Goal: Participate in discussion

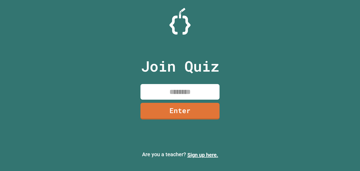
click at [181, 91] on input at bounding box center [179, 92] width 79 height 16
type input "********"
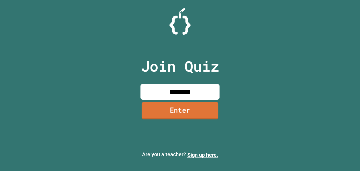
click at [179, 114] on link "Enter" at bounding box center [180, 109] width 76 height 17
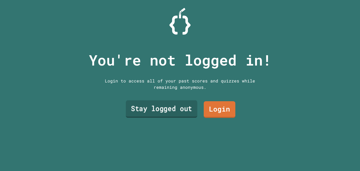
click at [175, 106] on link "Stay logged out" at bounding box center [161, 108] width 71 height 17
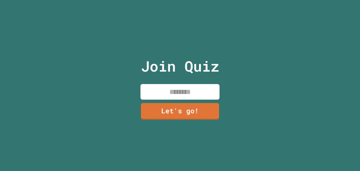
click at [180, 92] on input at bounding box center [179, 92] width 79 height 16
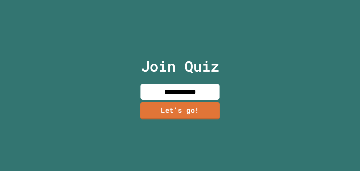
type input "**********"
click at [182, 106] on link "Let's go!" at bounding box center [180, 110] width 80 height 17
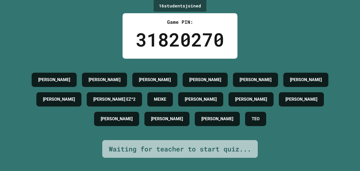
click at [267, 50] on div "16 student s joined Game PIN: 31820270 [PERSON_NAME] [PERSON_NAME] [PERSON_NAME…" at bounding box center [180, 85] width 360 height 171
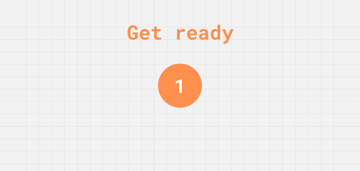
click at [236, 110] on div "Get ready 1" at bounding box center [180, 85] width 360 height 171
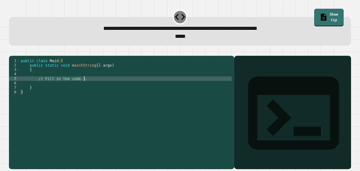
click at [87, 84] on div "public class Main { public static void main ( String [ ] args ) { // Fill in th…" at bounding box center [126, 109] width 212 height 103
type textarea "*"
click at [17, 55] on icon "button" at bounding box center [15, 55] width 3 height 4
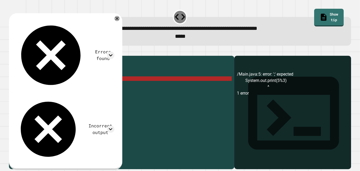
click at [99, 85] on div "public class Main { public static void main ( String [ ] args ) { System . out …" at bounding box center [126, 109] width 212 height 103
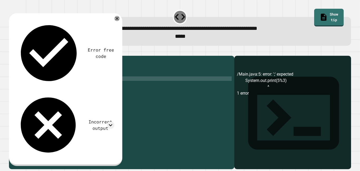
scroll to position [0, 8]
type textarea "**********"
click at [12, 51] on button "button" at bounding box center [12, 51] width 0 height 0
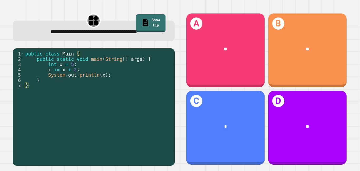
click at [122, 76] on div "public class Main { public static void main ( String [ ] args ) { int x = 5 ; x…" at bounding box center [98, 109] width 148 height 116
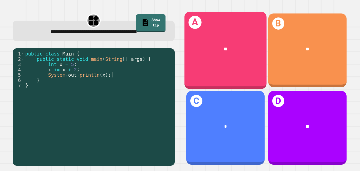
click at [206, 44] on div "**" at bounding box center [225, 48] width 82 height 25
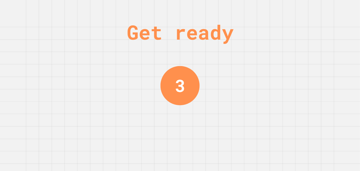
click at [266, 125] on div "Get ready 3" at bounding box center [180, 85] width 360 height 171
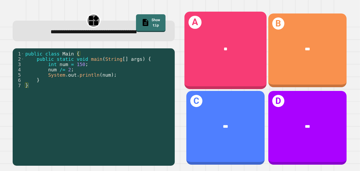
click at [255, 72] on div "A **" at bounding box center [225, 50] width 82 height 77
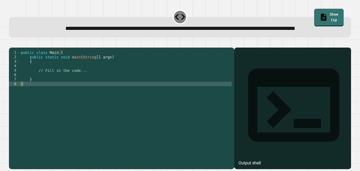
click at [99, 86] on div "public class Main { public static void main ( String [ ] args ) { // Fill in th…" at bounding box center [126, 101] width 212 height 103
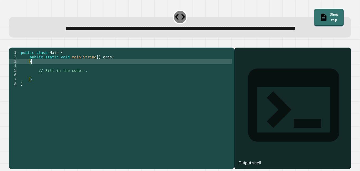
click at [99, 86] on div "public class Main { public static void main ( String [ ] args ) { // Fill in th…" at bounding box center [126, 101] width 212 height 103
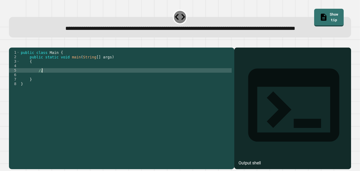
type textarea "*"
type textarea "******"
type textarea "**"
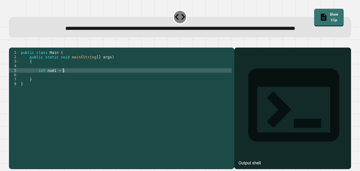
type textarea "**********"
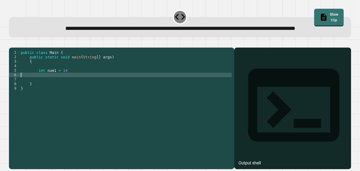
scroll to position [0, 0]
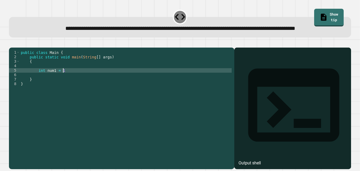
type textarea "**********"
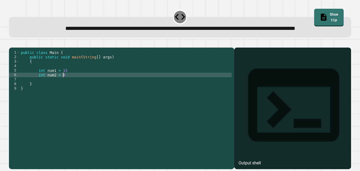
scroll to position [0, 5]
type textarea "**********"
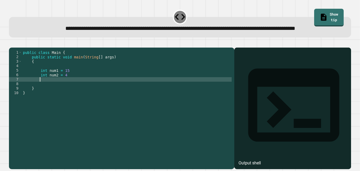
type textarea "*"
click at [81, 95] on div "public class Main { public static void main ( String [ ] args ) { int num1 = 15…" at bounding box center [127, 101] width 210 height 103
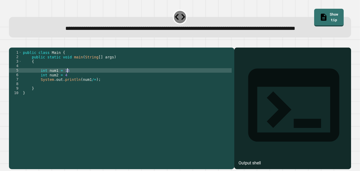
click at [82, 85] on div "public class Main { public static void main ( String [ ] args ) { int num1 = 15…" at bounding box center [127, 101] width 210 height 103
click at [93, 96] on div "public class Main { public static void main ( String [ ] args ) { int num1 = 15…" at bounding box center [127, 101] width 210 height 103
click at [82, 86] on div "public class Main { public static void main ( String [ ] args ) { int num1 = 15…" at bounding box center [127, 101] width 210 height 103
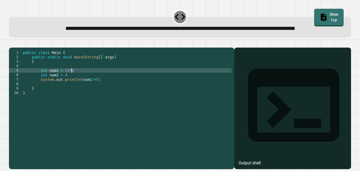
click at [94, 98] on div "public class Main { public static void main ( String [ ] args ) { int num1 = 15…" at bounding box center [127, 101] width 210 height 103
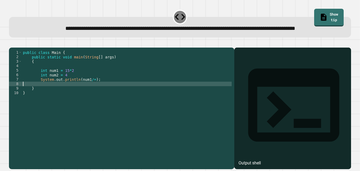
scroll to position [0, 0]
click at [93, 95] on div "public class Main { public static void main ( String [ ] args ) { int num1 = 15…" at bounding box center [127, 101] width 210 height 103
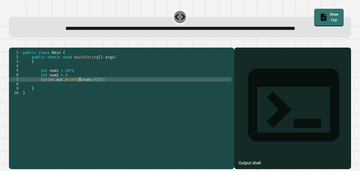
scroll to position [0, 8]
click at [98, 95] on div "public class Main { public static void main ( String [ ] args ) { int num1 = 15…" at bounding box center [127, 101] width 210 height 103
click at [12, 43] on icon "button" at bounding box center [12, 43] width 0 height 0
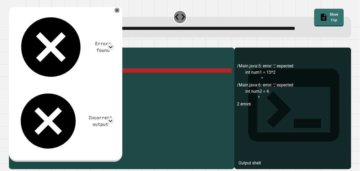
click at [92, 88] on div "public class Main { public static void main ( String [ ] args ) { int num1 = 15…" at bounding box center [127, 101] width 210 height 103
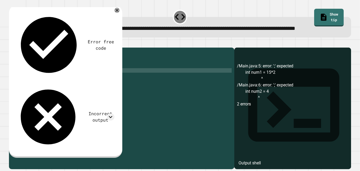
click at [93, 92] on div "public class Main { public static void main ( String [ ] args ) { int num1 = 15…" at bounding box center [127, 101] width 210 height 103
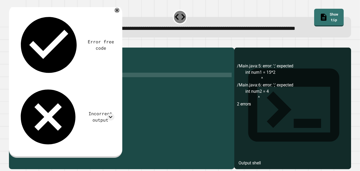
scroll to position [0, 5]
type textarea "**********"
click at [12, 43] on button "button" at bounding box center [12, 43] width 0 height 0
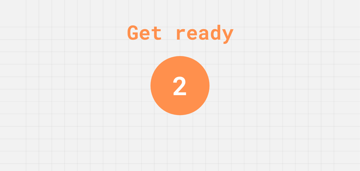
click at [133, 75] on div "Get ready 2" at bounding box center [180, 85] width 360 height 171
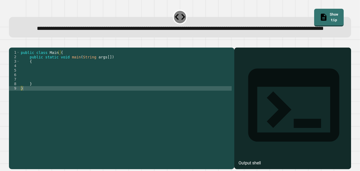
click at [103, 84] on div "public class Main { public static void main ( String args [ ]) { } }" at bounding box center [126, 101] width 212 height 103
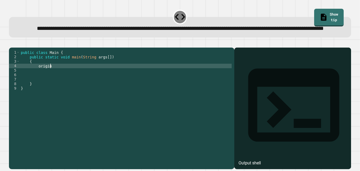
type textarea "********"
type textarea "**********"
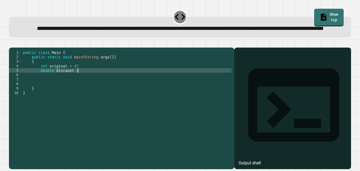
scroll to position [0, 7]
type textarea "**********"
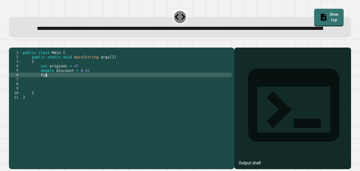
type textarea "*"
click at [77, 89] on div "public class Main { public static void main ( String args [ ]) { int original =…" at bounding box center [127, 101] width 210 height 103
click at [99, 92] on div "public class Main { public static void main ( String args [ ]) { int original =…" at bounding box center [127, 101] width 210 height 103
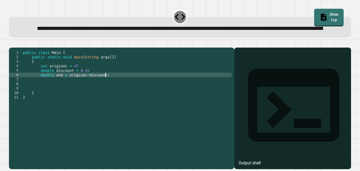
click at [94, 85] on div "public class Main { public static void main ( String args [ ]) { int original =…" at bounding box center [127, 101] width 210 height 103
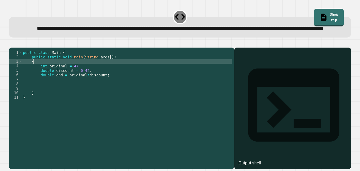
click at [74, 78] on div "public class Main { public static void main ( String args [ ]) { int original =…" at bounding box center [127, 101] width 210 height 103
click at [80, 80] on div "public class Main { public static void main ( String args [ ]) { int original =…" at bounding box center [127, 101] width 210 height 103
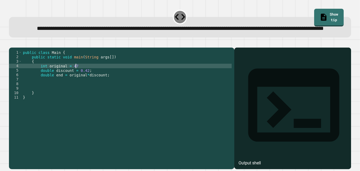
scroll to position [0, 7]
click at [125, 92] on div "public class Main { public static void main ( String args [ ]) { int original =…" at bounding box center [127, 101] width 210 height 103
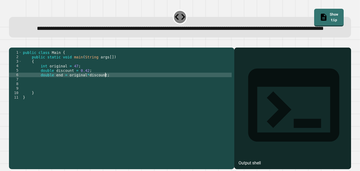
type textarea "**********"
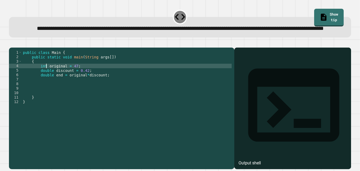
click at [46, 81] on div "public class Main { public static void main ( String args [ ]) { int original =…" at bounding box center [127, 101] width 210 height 103
click at [73, 95] on div "public class Main { public static void main ( String args [ ]) { int original =…" at bounding box center [127, 101] width 210 height 103
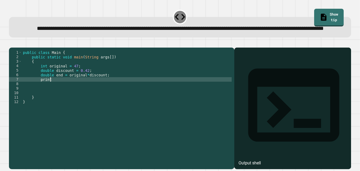
scroll to position [0, 3]
type textarea "*"
click at [80, 94] on div "public class Main { public static void main ( String args [ ]) { int original =…" at bounding box center [127, 101] width 210 height 103
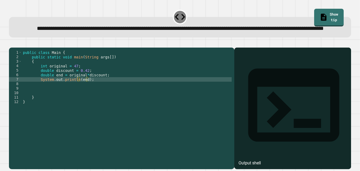
click at [12, 43] on icon "button" at bounding box center [12, 43] width 0 height 0
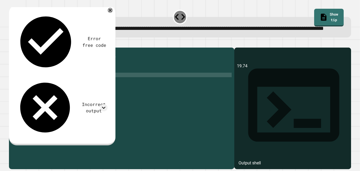
click at [84, 90] on div "public class Main { public static void main ( String args [ ]) { int original =…" at bounding box center [127, 101] width 210 height 103
click at [103, 91] on div "public class Main { public static void main ( String args [ ]) { int original =…" at bounding box center [127, 101] width 210 height 103
click at [12, 43] on icon "button" at bounding box center [12, 43] width 0 height 0
click at [113, 93] on div "public class Main { public static void main ( String args [ ]) { int original =…" at bounding box center [127, 101] width 210 height 103
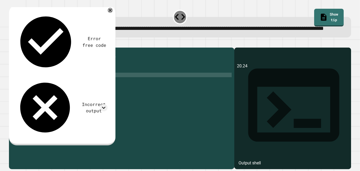
scroll to position [0, 10]
click at [87, 94] on div "public class Main { public static void main ( String args [ ]) { int original =…" at bounding box center [127, 101] width 210 height 103
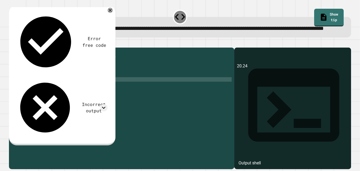
scroll to position [0, 9]
click at [12, 43] on icon "button" at bounding box center [12, 43] width 0 height 0
click at [88, 96] on div "public class Main { public static void main ( String args [ ]) { int original =…" at bounding box center [127, 101] width 210 height 103
click at [12, 43] on icon "button" at bounding box center [12, 43] width 0 height 0
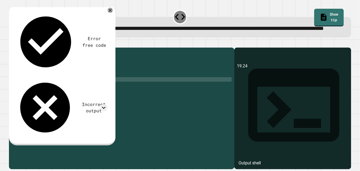
click at [89, 97] on div "public class Main { public static void main ( String args [ ]) { int original =…" at bounding box center [127, 101] width 210 height 103
click at [86, 96] on div "public class Main { public static void main ( String args [ ]) { int original =…" at bounding box center [127, 101] width 210 height 103
click at [17, 48] on icon "button" at bounding box center [15, 47] width 3 height 4
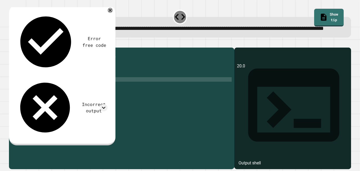
click at [97, 95] on div "public class Main { public static void main ( String args [ ]) { int original =…" at bounding box center [127, 101] width 210 height 103
click at [12, 43] on icon "button" at bounding box center [12, 43] width 0 height 0
click at [87, 96] on div "public class Main { public static void main ( String args [ ]) { int original =…" at bounding box center [127, 101] width 210 height 103
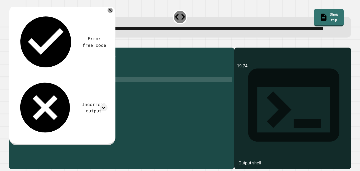
click at [12, 43] on icon "button" at bounding box center [12, 43] width 0 height 0
click at [97, 94] on div "public class Main { public static void main ( String args [ ]) { int original =…" at bounding box center [127, 101] width 210 height 103
click at [12, 43] on button "button" at bounding box center [12, 43] width 0 height 0
click at [87, 95] on div "public class Main { public static void main ( String args [ ]) { int original =…" at bounding box center [127, 101] width 210 height 103
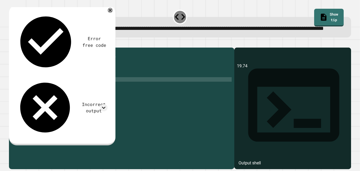
scroll to position [0, 9]
type textarea "**********"
click at [12, 43] on button "button" at bounding box center [12, 43] width 0 height 0
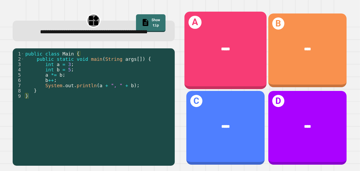
click at [227, 22] on div "A *****" at bounding box center [225, 50] width 82 height 77
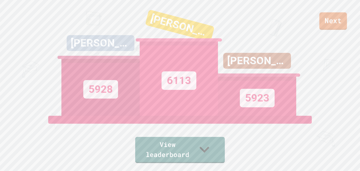
click at [333, 16] on link "Next" at bounding box center [333, 20] width 28 height 17
